Goal: Task Accomplishment & Management: Use online tool/utility

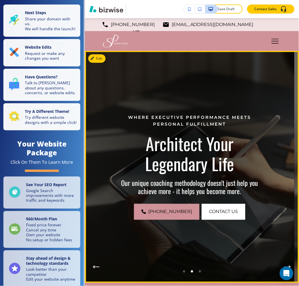
scroll to position [162, 0]
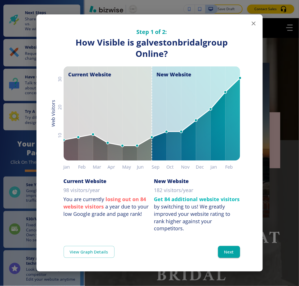
click at [250, 26] on icon "button" at bounding box center [253, 23] width 7 height 7
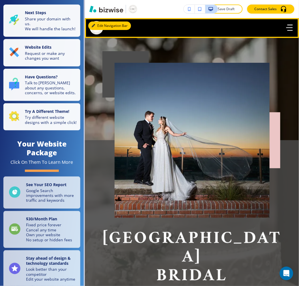
click at [95, 29] on button "Edit Navigation Bar" at bounding box center [109, 25] width 43 height 8
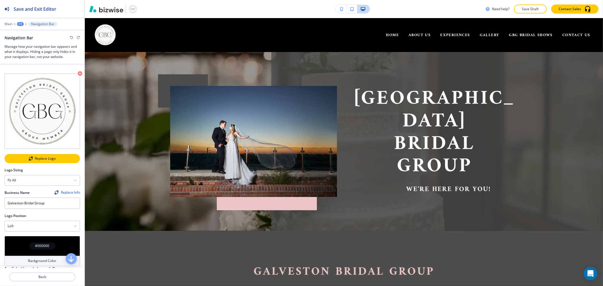
click at [39, 157] on div "Replace Logo" at bounding box center [42, 159] width 74 height 4
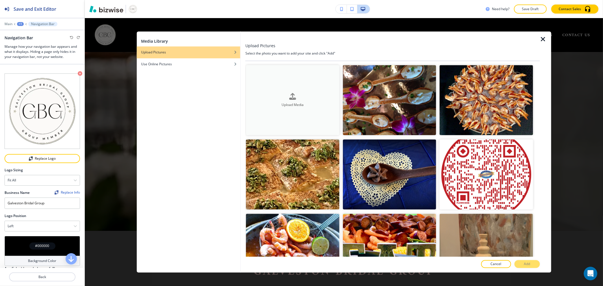
click at [273, 89] on button "Upload Media" at bounding box center [292, 100] width 93 height 70
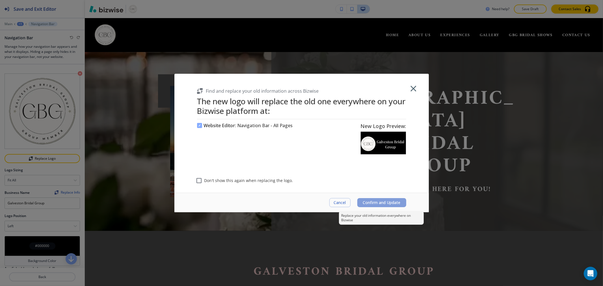
click at [299, 201] on span "Confirm and Update" at bounding box center [382, 203] width 38 height 5
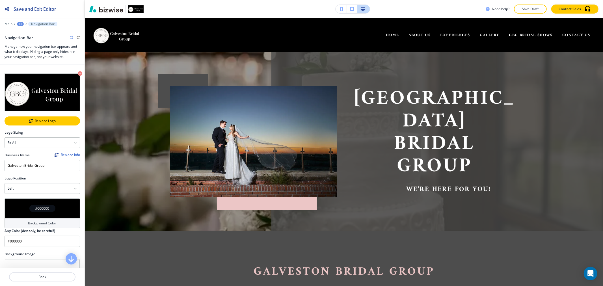
click at [38, 120] on div "Replace Logo" at bounding box center [42, 121] width 74 height 4
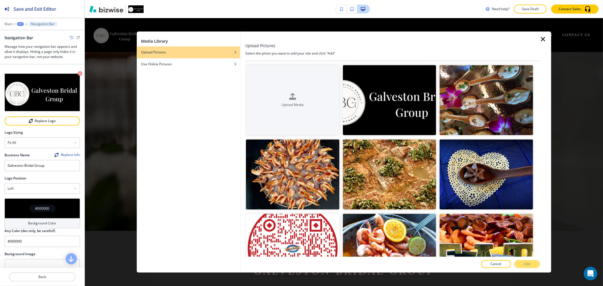
click at [299, 36] on icon "button" at bounding box center [543, 39] width 7 height 7
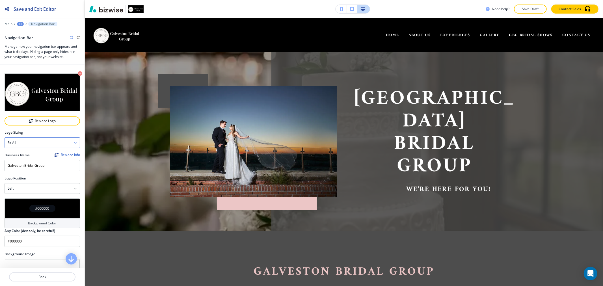
click at [50, 138] on div "Fit all" at bounding box center [42, 143] width 75 height 10
click at [50, 161] on h4 "Fit to length" at bounding box center [42, 162] width 69 height 5
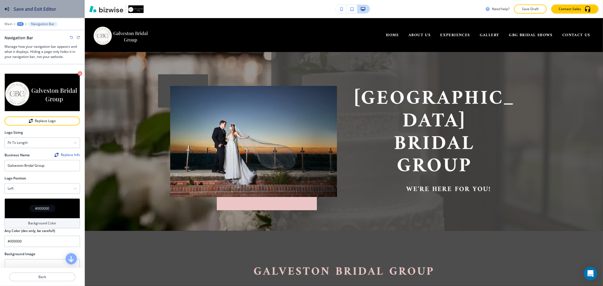
click at [52, 7] on h2 "Save and Exit Editor" at bounding box center [35, 9] width 43 height 7
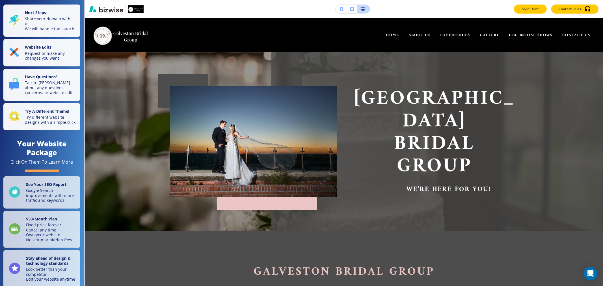
click at [299, 5] on button "Save Draft" at bounding box center [530, 9] width 33 height 9
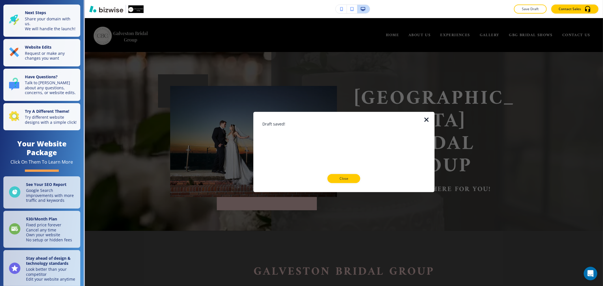
click at [299, 120] on icon "button" at bounding box center [426, 120] width 7 height 7
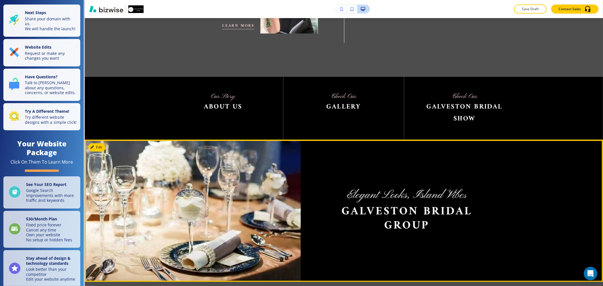
scroll to position [723, 0]
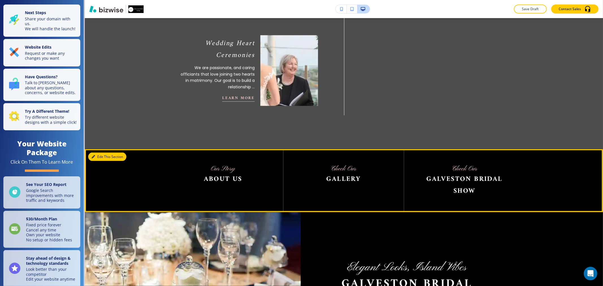
click at [97, 153] on button "Edit This Section" at bounding box center [107, 157] width 38 height 8
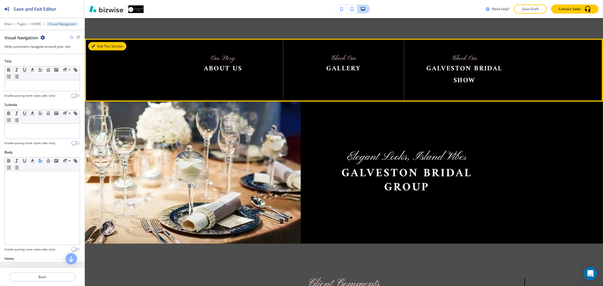
scroll to position [839, 0]
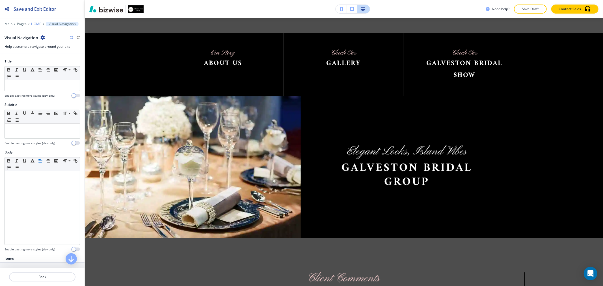
click at [35, 23] on p "HOME" at bounding box center [36, 24] width 10 height 4
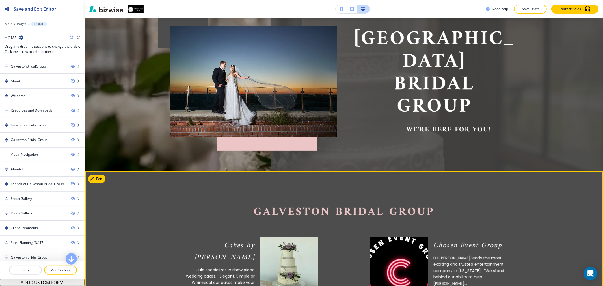
scroll to position [0, 0]
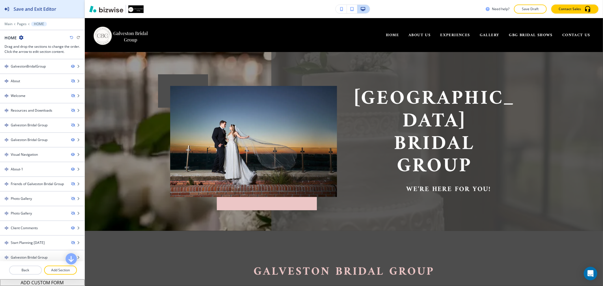
click at [23, 8] on h2 "Save and Exit Editor" at bounding box center [35, 9] width 43 height 7
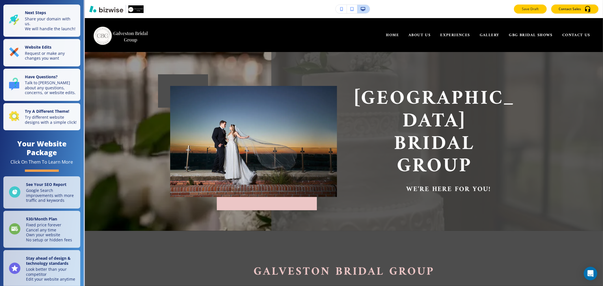
click at [299, 11] on p "Save Draft" at bounding box center [531, 9] width 18 height 5
